Goal: Task Accomplishment & Management: Manage account settings

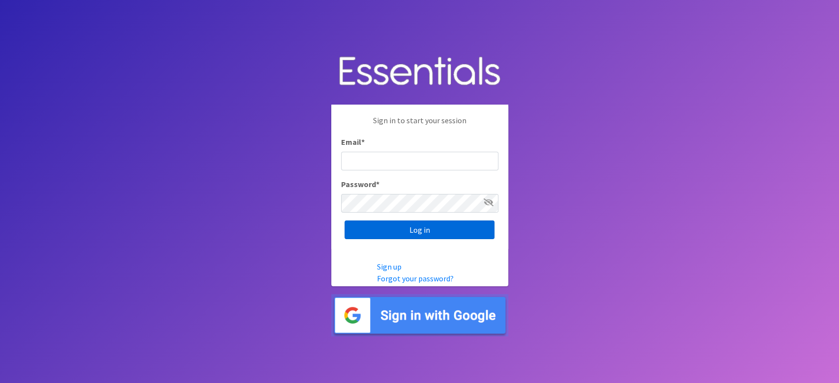
type input "[EMAIL_ADDRESS][DOMAIN_NAME]"
click at [415, 231] on input "Log in" at bounding box center [420, 230] width 150 height 19
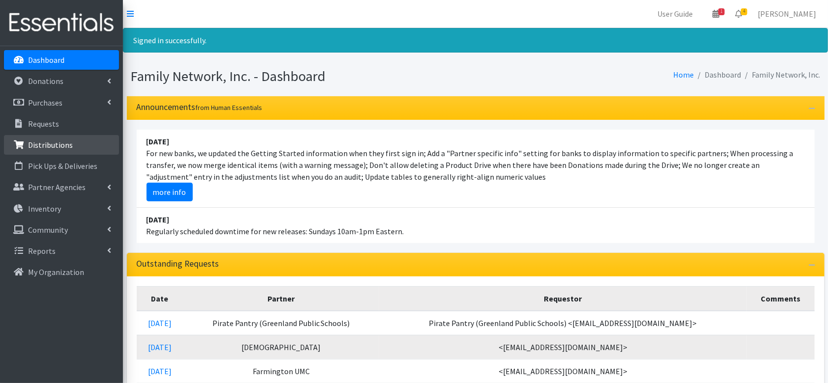
click at [52, 144] on p "Distributions" at bounding box center [50, 145] width 45 height 10
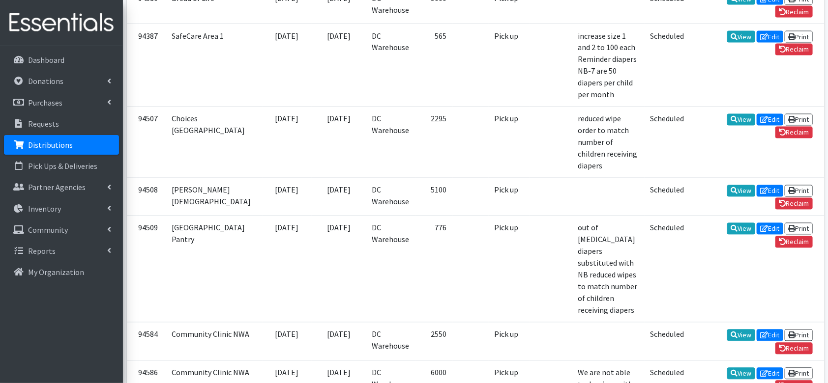
scroll to position [883, 0]
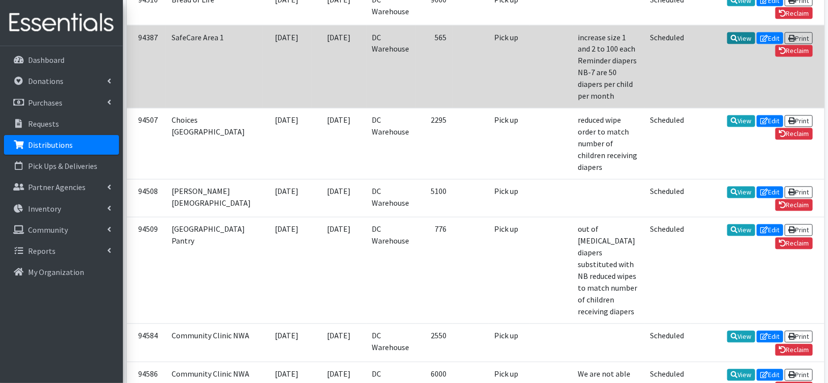
click at [731, 42] on icon at bounding box center [734, 38] width 7 height 7
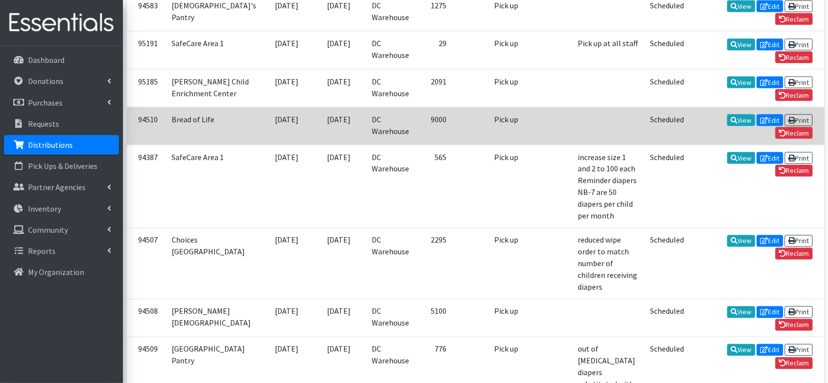
scroll to position [762, 0]
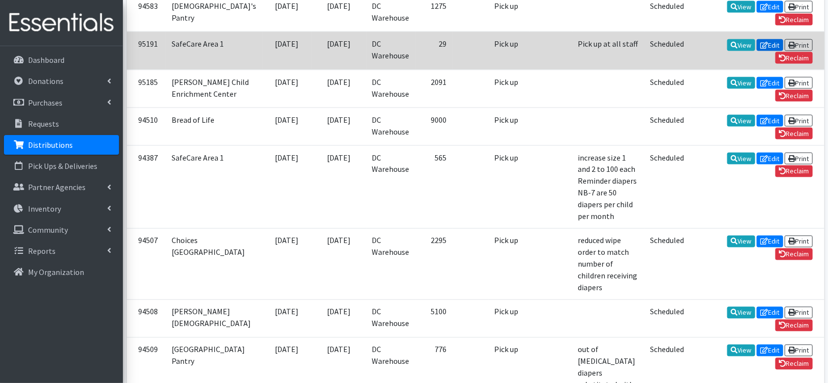
click at [756, 51] on link "Edit" at bounding box center [769, 45] width 27 height 12
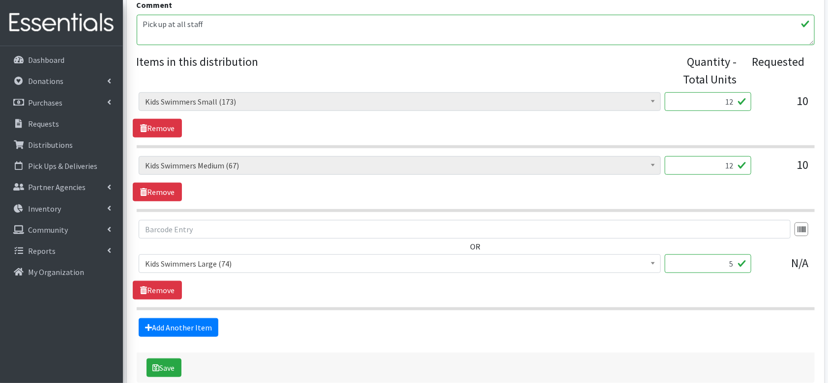
scroll to position [334, 0]
click at [734, 105] on input "12" at bounding box center [708, 101] width 87 height 19
type input "15"
click at [733, 165] on input "12" at bounding box center [708, 165] width 87 height 19
type input "15"
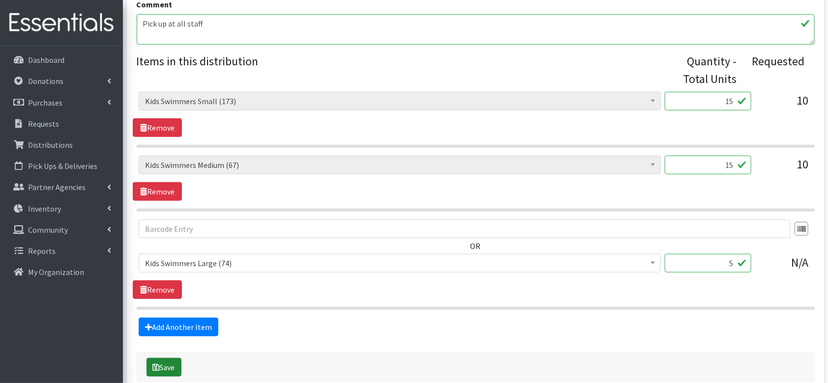
click at [165, 366] on button "Save" at bounding box center [163, 367] width 35 height 19
